Goal: Information Seeking & Learning: Learn about a topic

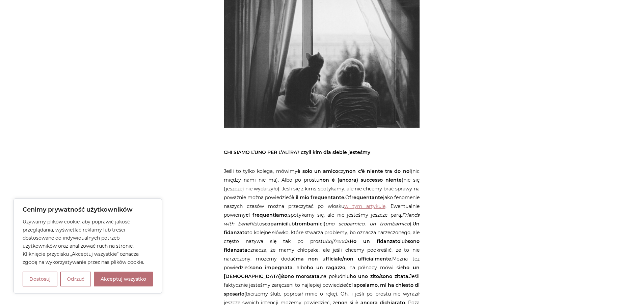
scroll to position [1147, 0]
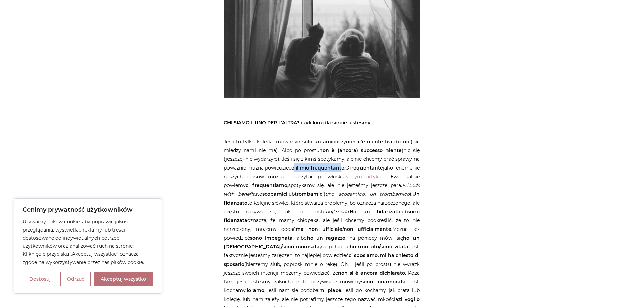
drag, startPoint x: 359, startPoint y: 159, endPoint x: 306, endPoint y: 157, distance: 53.0
click at [306, 165] on b "è il mio frequentante." at bounding box center [318, 168] width 54 height 6
drag, startPoint x: 326, startPoint y: 184, endPoint x: 301, endPoint y: 184, distance: 25.6
click at [301, 184] on p "Jeśli to tylko kolega, mówimy è solo un amico czy non c’è niente tra do noi (ni…" at bounding box center [322, 277] width 196 height 281
copy strong "scopamici"
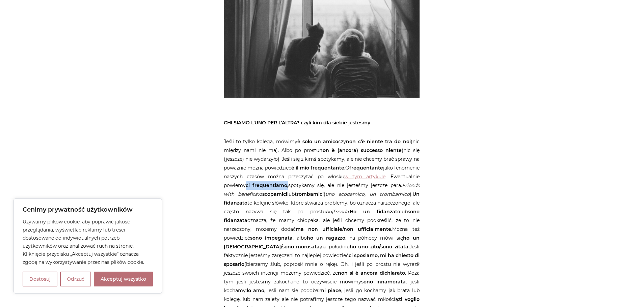
drag, startPoint x: 321, startPoint y: 176, endPoint x: 279, endPoint y: 178, distance: 41.9
click at [279, 178] on p "Jeśli to tylko kolega, mówimy è solo un amico czy non c’è niente tra do noi (ni…" at bounding box center [322, 277] width 196 height 281
copy strong "ci frequentiamo,"
click at [383, 165] on strong "frequentante" at bounding box center [366, 168] width 34 height 6
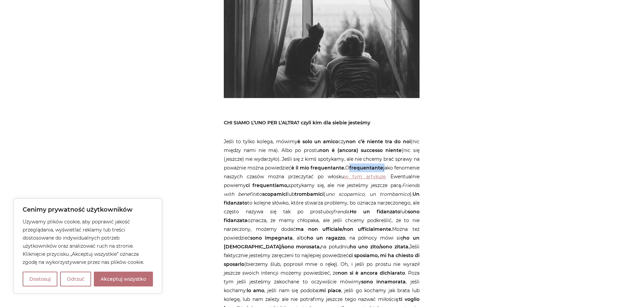
copy p "frequentante"
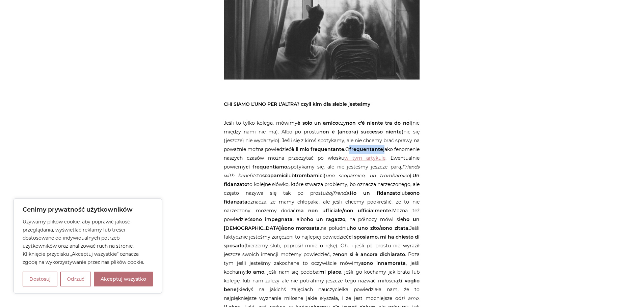
scroll to position [1181, 0]
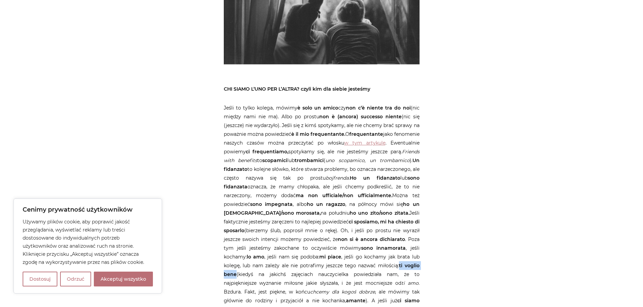
drag, startPoint x: 307, startPoint y: 265, endPoint x: 270, endPoint y: 262, distance: 37.9
click at [270, 262] on p "Jeśli to tylko kolega, mówimy è solo un amico czy non c’è niente tra do noi (ni…" at bounding box center [322, 244] width 196 height 281
copy strong "ti voglio bene"
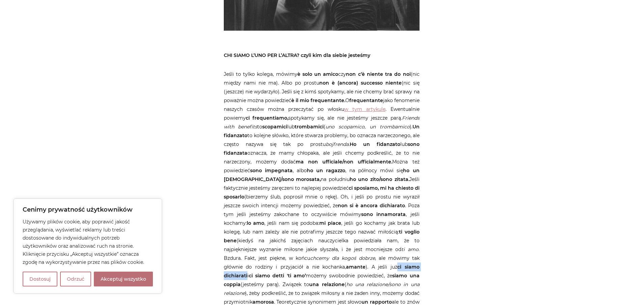
drag, startPoint x: 246, startPoint y: 264, endPoint x: 297, endPoint y: 263, distance: 51.3
click at [297, 263] on p "Jeśli to tylko kolega, mówimy è solo un amico czy non c’è niente tra do noi (ni…" at bounding box center [322, 210] width 196 height 281
copy strong "ci siamo dichiarati"
drag, startPoint x: 302, startPoint y: 266, endPoint x: 368, endPoint y: 267, distance: 66.8
click at [368, 267] on p "Jeśli to tylko kolega, mówimy è solo un amico czy non c’è niente tra do noi (ni…" at bounding box center [322, 210] width 196 height 281
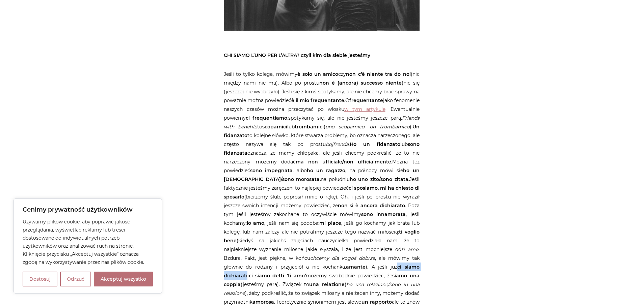
copy p "ci siamo detti 'ti amo’"
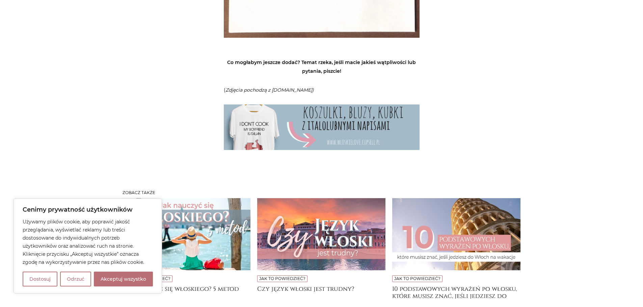
scroll to position [3137, 0]
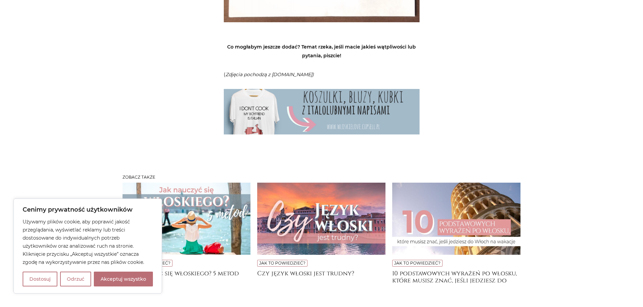
click at [189, 183] on img at bounding box center [186, 219] width 128 height 72
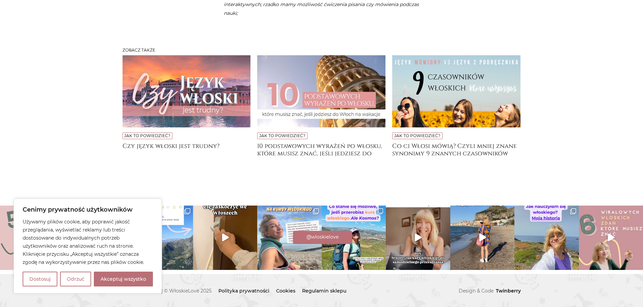
scroll to position [1874, 0]
click at [465, 152] on h4 "Co ci Włosi mówią? Czyli mniej znane synonimy 9 znanych czasowników" at bounding box center [456, 149] width 128 height 13
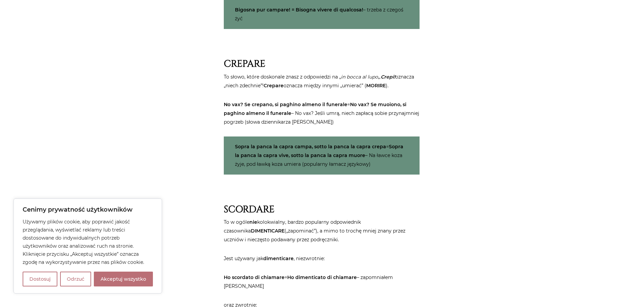
scroll to position [1788, 0]
